Goal: Navigation & Orientation: Go to known website

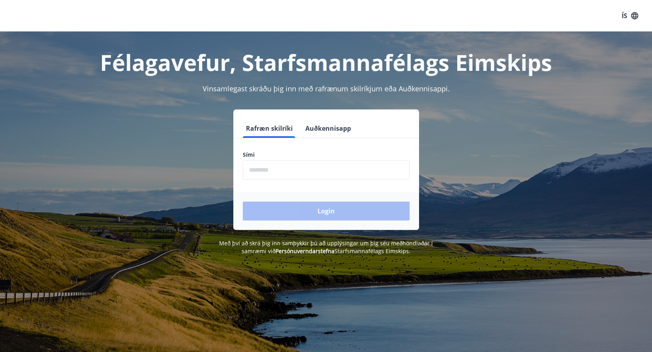
click at [438, 68] on h1 "Félagavefur, Starfsmannafélags Eimskips" at bounding box center [326, 62] width 548 height 30
